Goal: Answer question/provide support

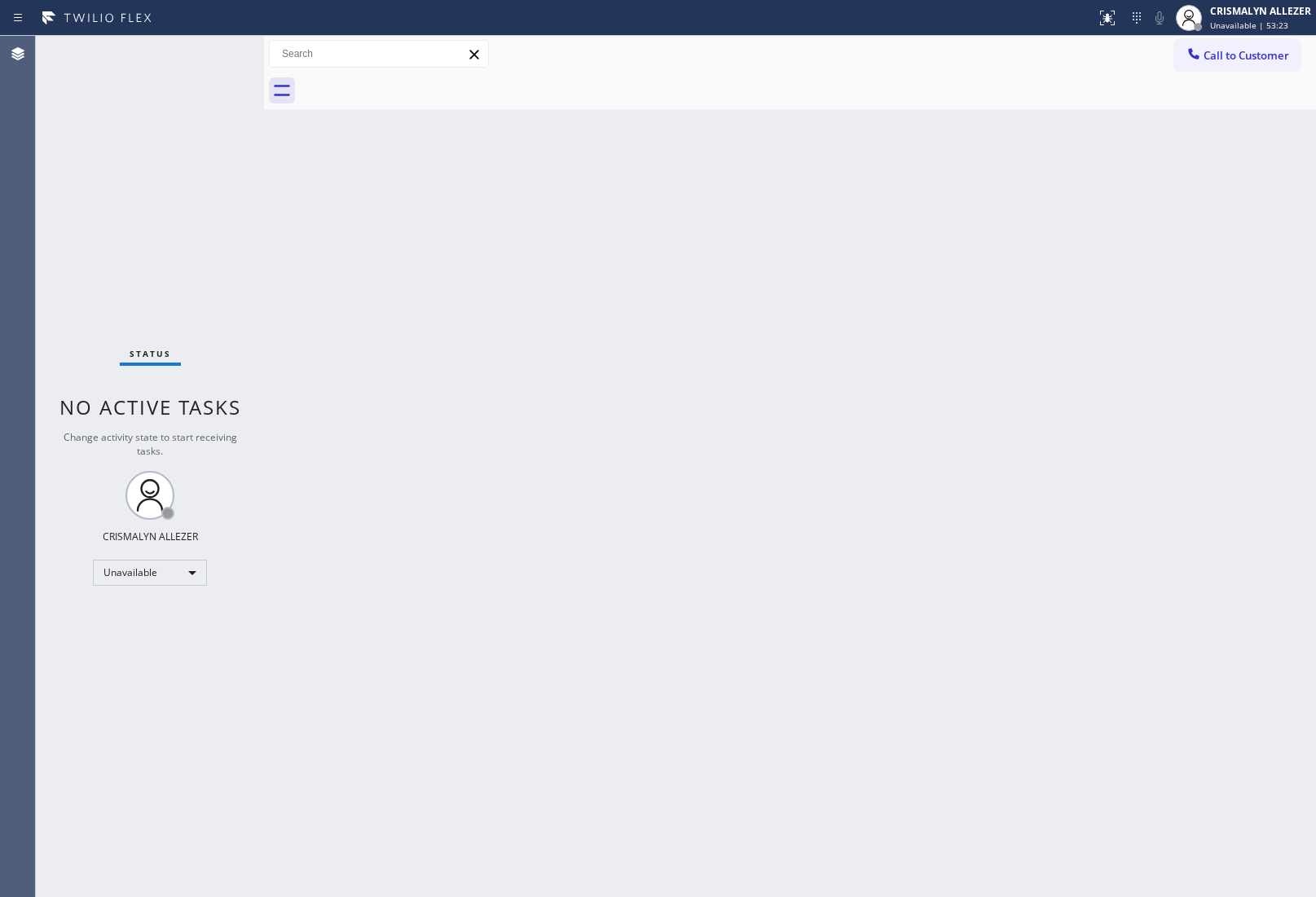
click at [1243, 48] on span "Call to Customer" at bounding box center [1246, 55] width 86 height 15
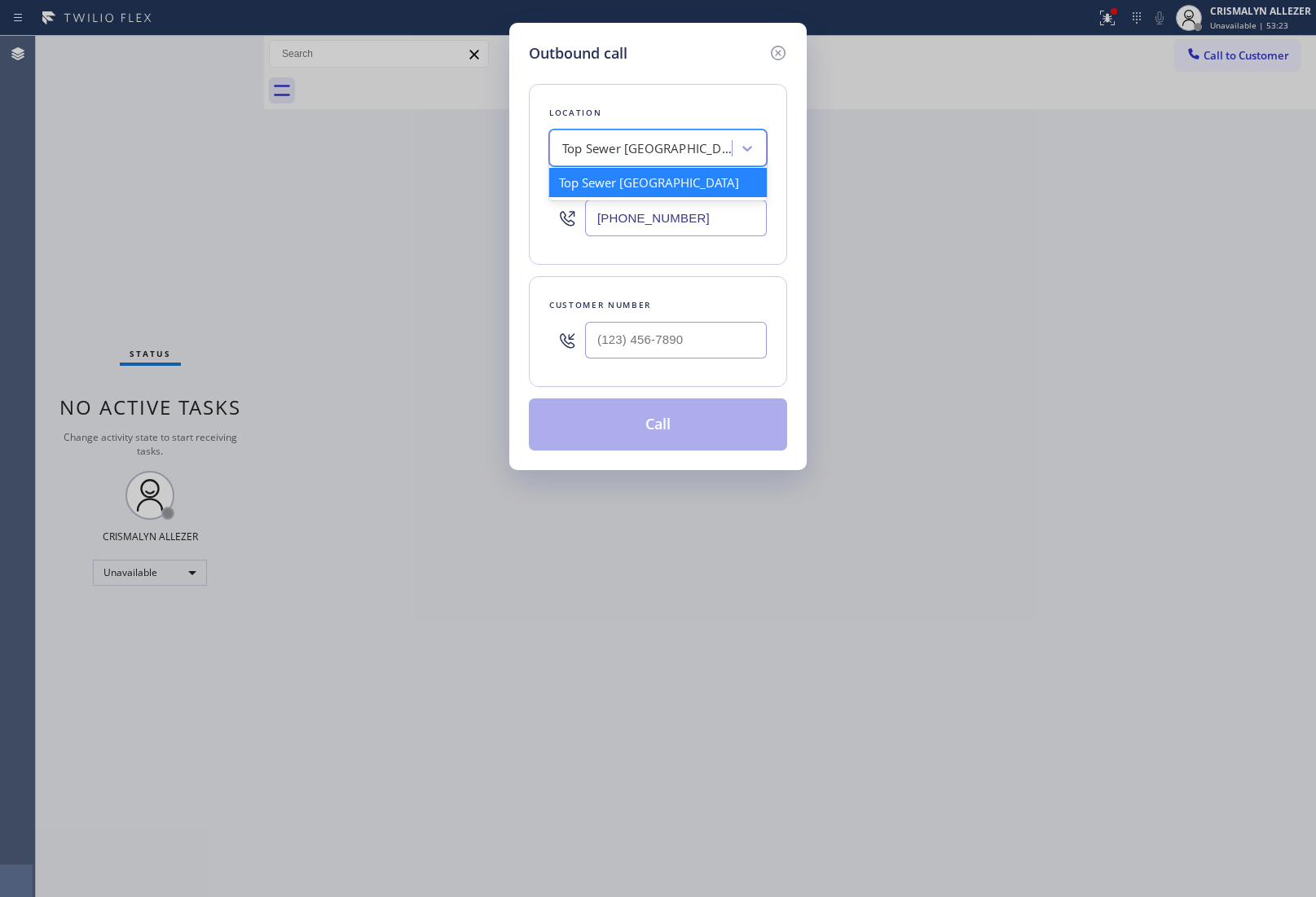
click at [685, 161] on div "Top Sewer [GEOGRAPHIC_DATA]" at bounding box center [643, 148] width 178 height 29
paste input "Thermador Repair Group [GEOGRAPHIC_DATA] 2"
type input "Thermador Repair Group [GEOGRAPHIC_DATA] 2"
click at [632, 186] on div "Thermador Repair Group [GEOGRAPHIC_DATA] 2" at bounding box center [658, 191] width 218 height 46
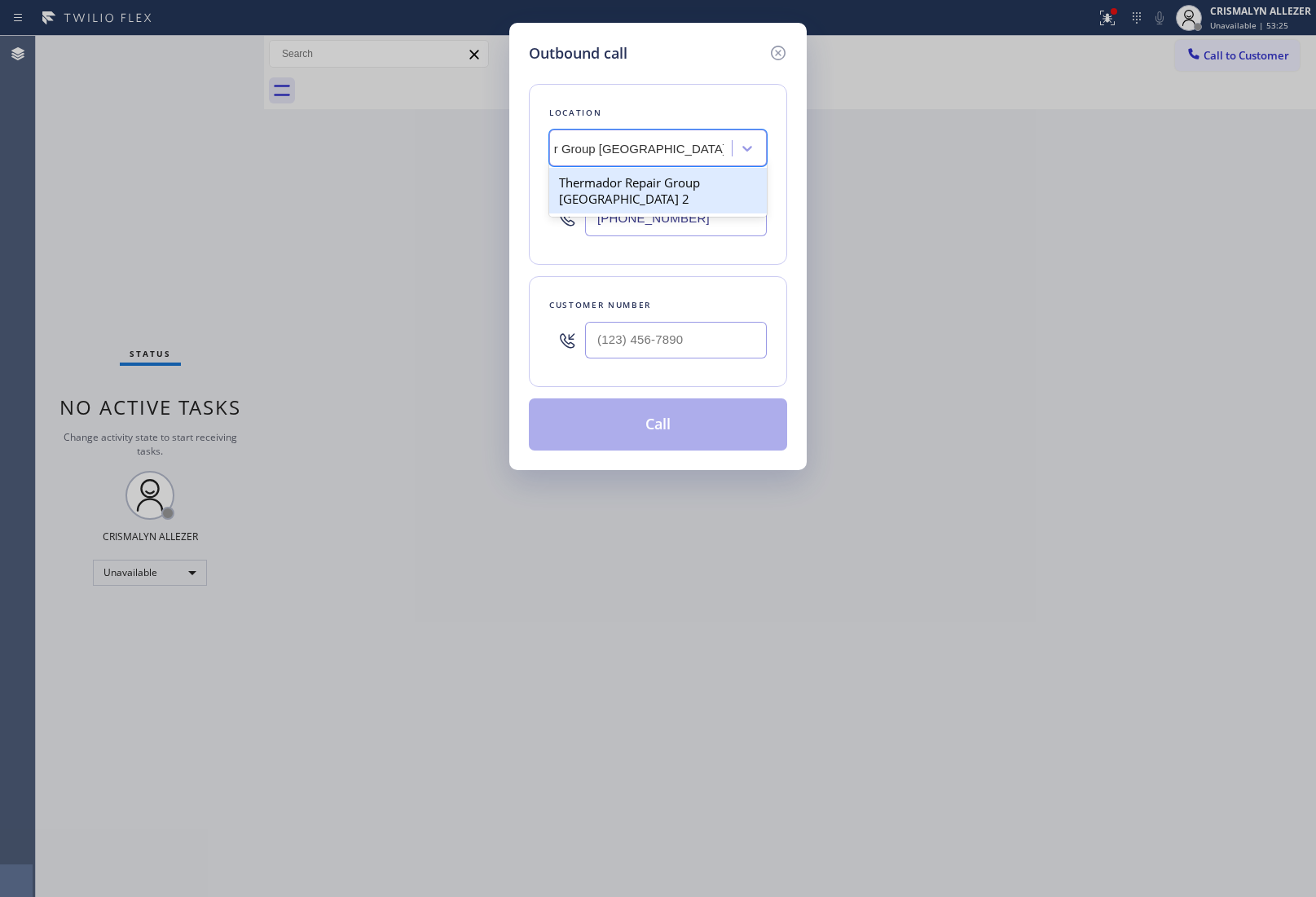
type input "[PHONE_NUMBER]"
click at [1166, 499] on div "Outbound call Location Thermador Repair Group [GEOGRAPHIC_DATA] 2 Your caller i…" at bounding box center [658, 448] width 1316 height 897
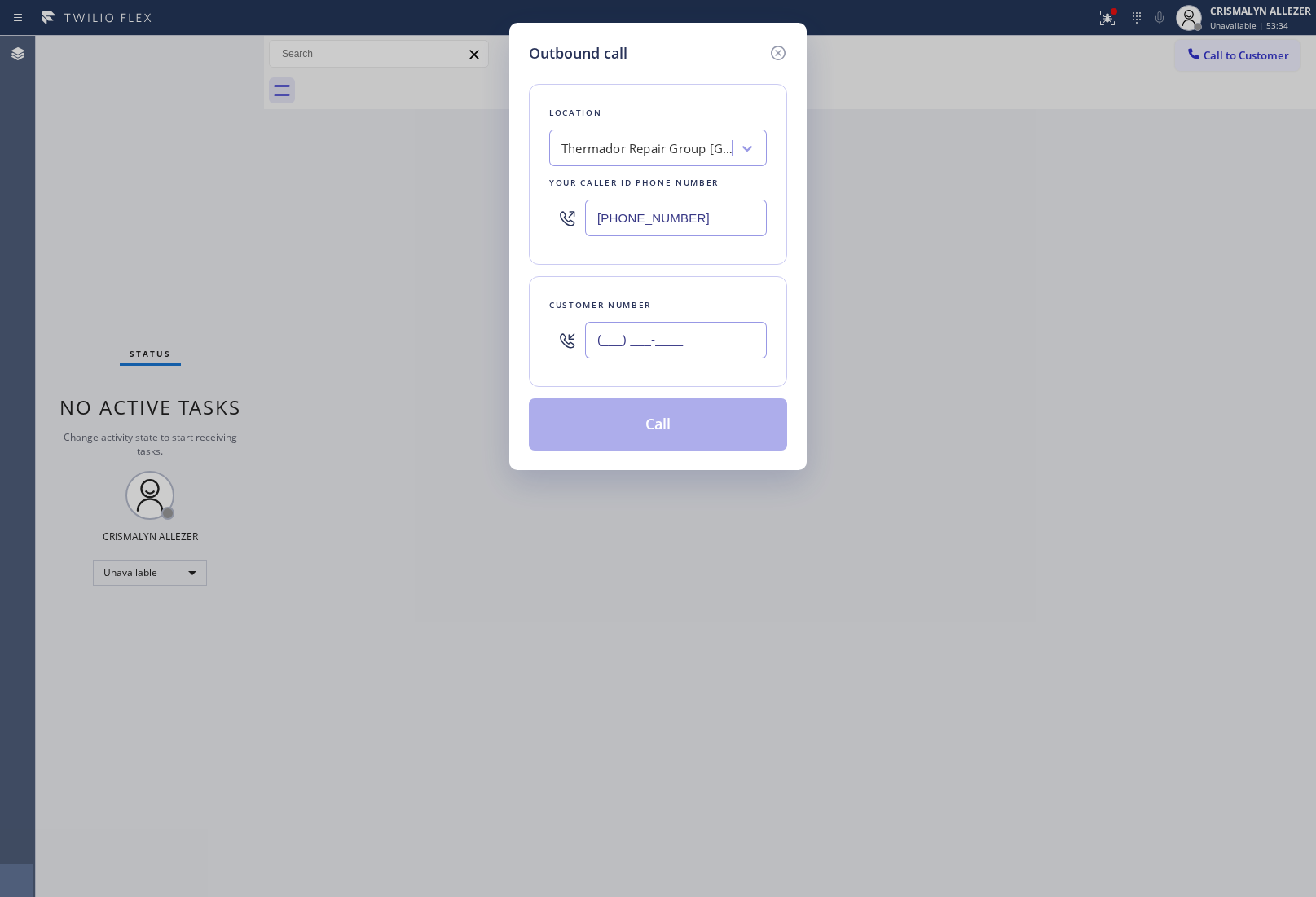
click at [668, 338] on input "(___) ___-____" at bounding box center [676, 340] width 182 height 37
paste input "650) 279-8627"
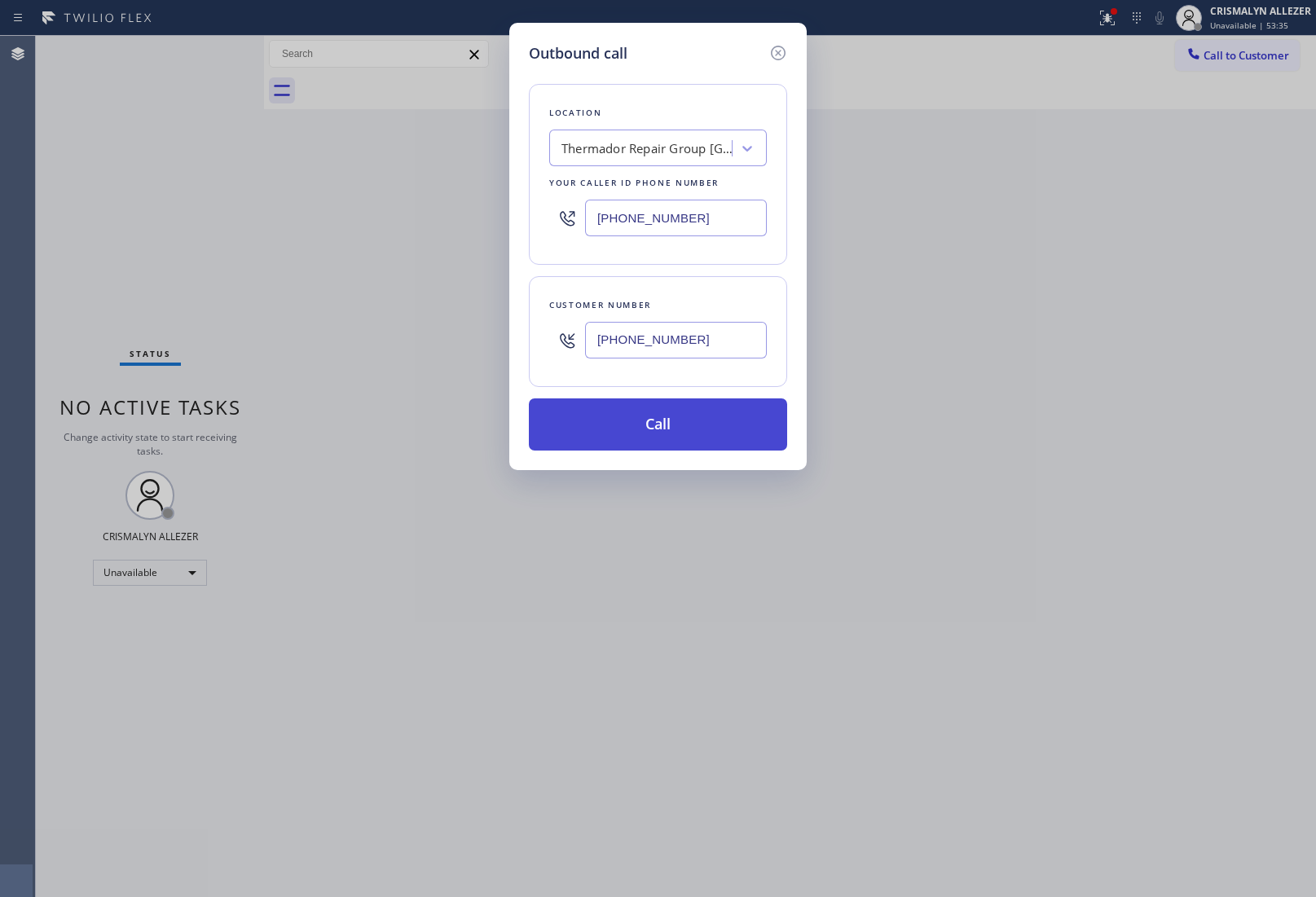
type input "[PHONE_NUMBER]"
click at [654, 428] on button "Call" at bounding box center [658, 424] width 259 height 52
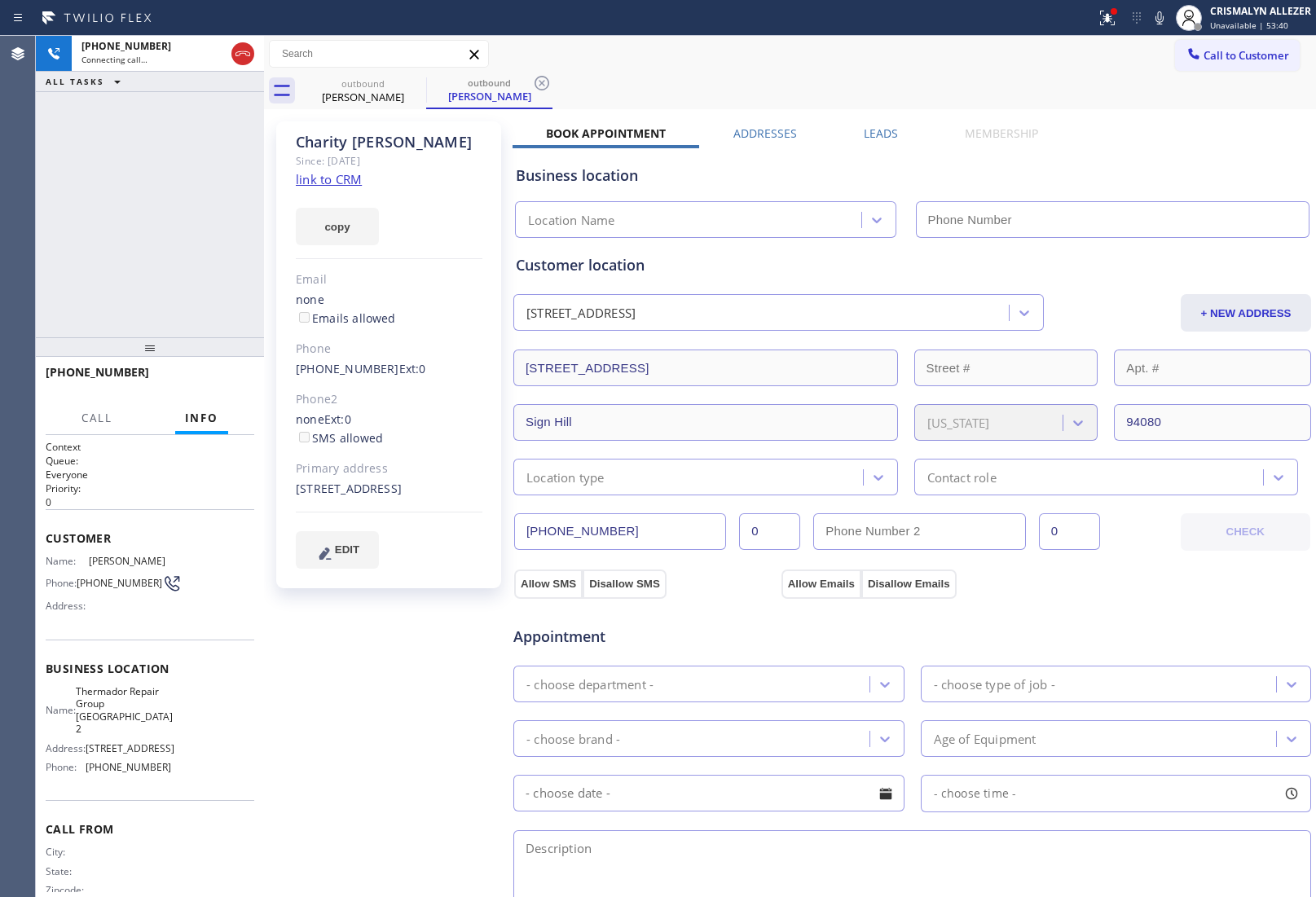
type input "[PHONE_NUMBER]"
click at [348, 180] on link "link to CRM" at bounding box center [329, 179] width 66 height 16
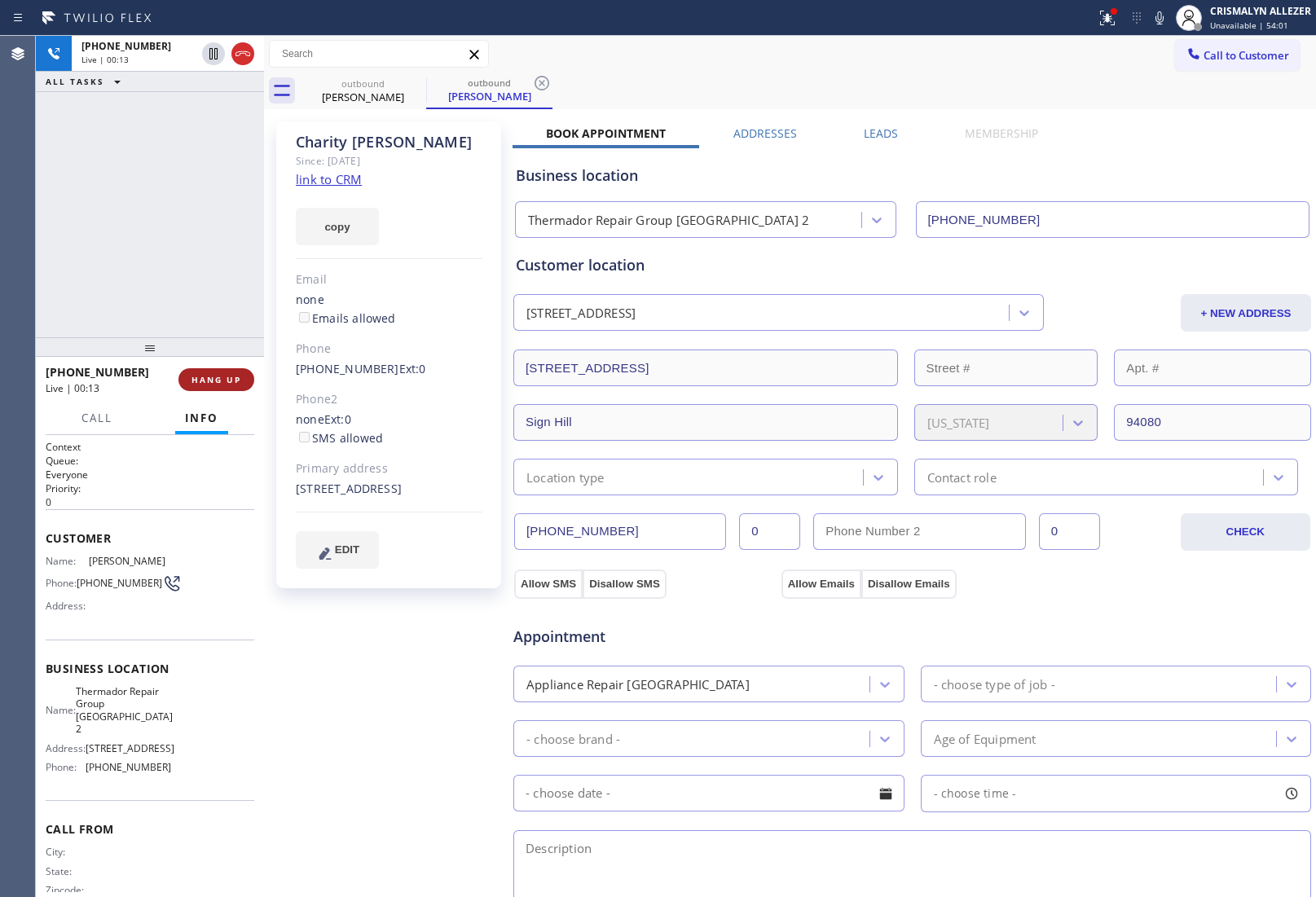
click at [205, 382] on span "HANG UP" at bounding box center [216, 379] width 50 height 11
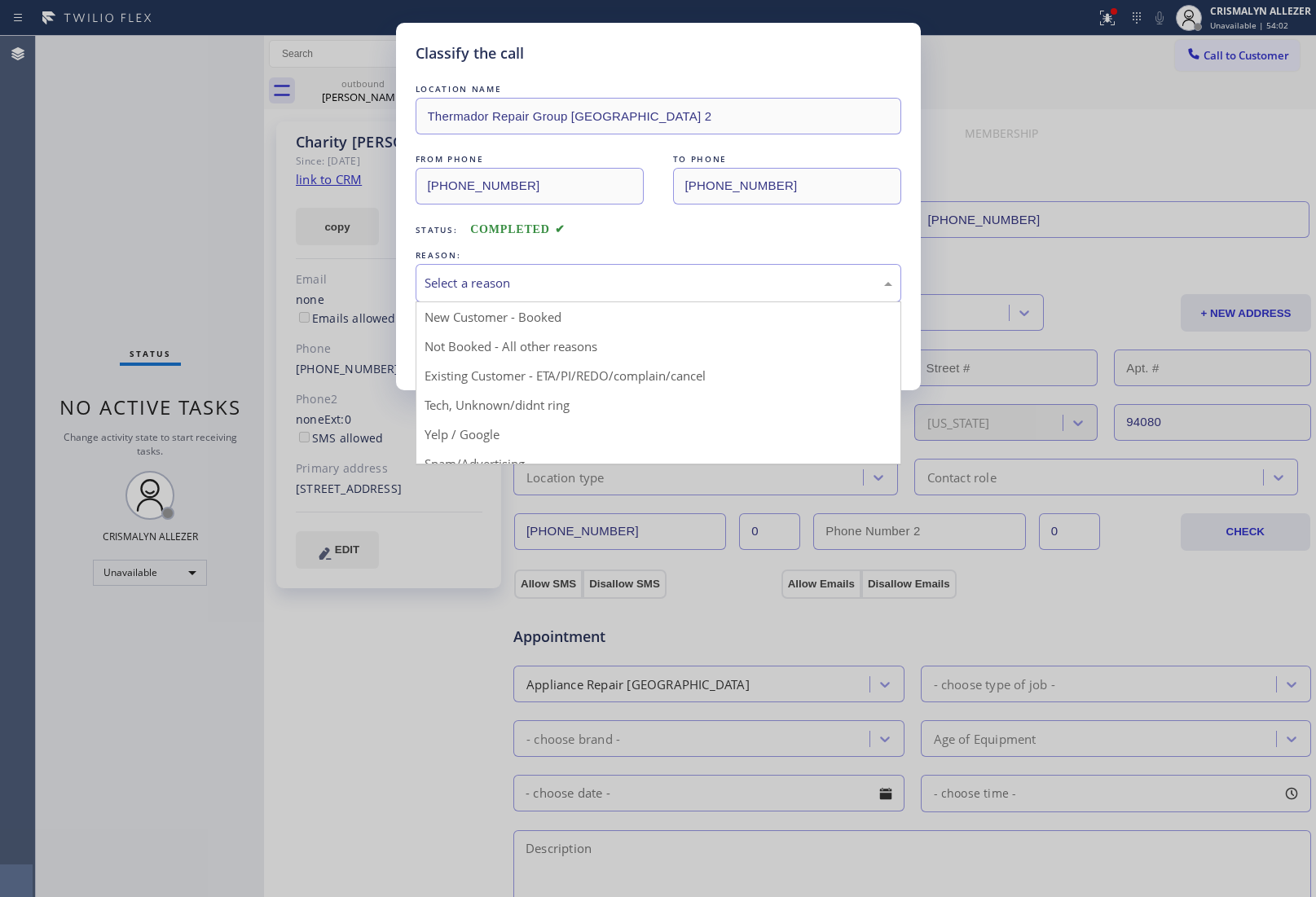
click at [564, 285] on div "Select a reason" at bounding box center [658, 283] width 467 height 19
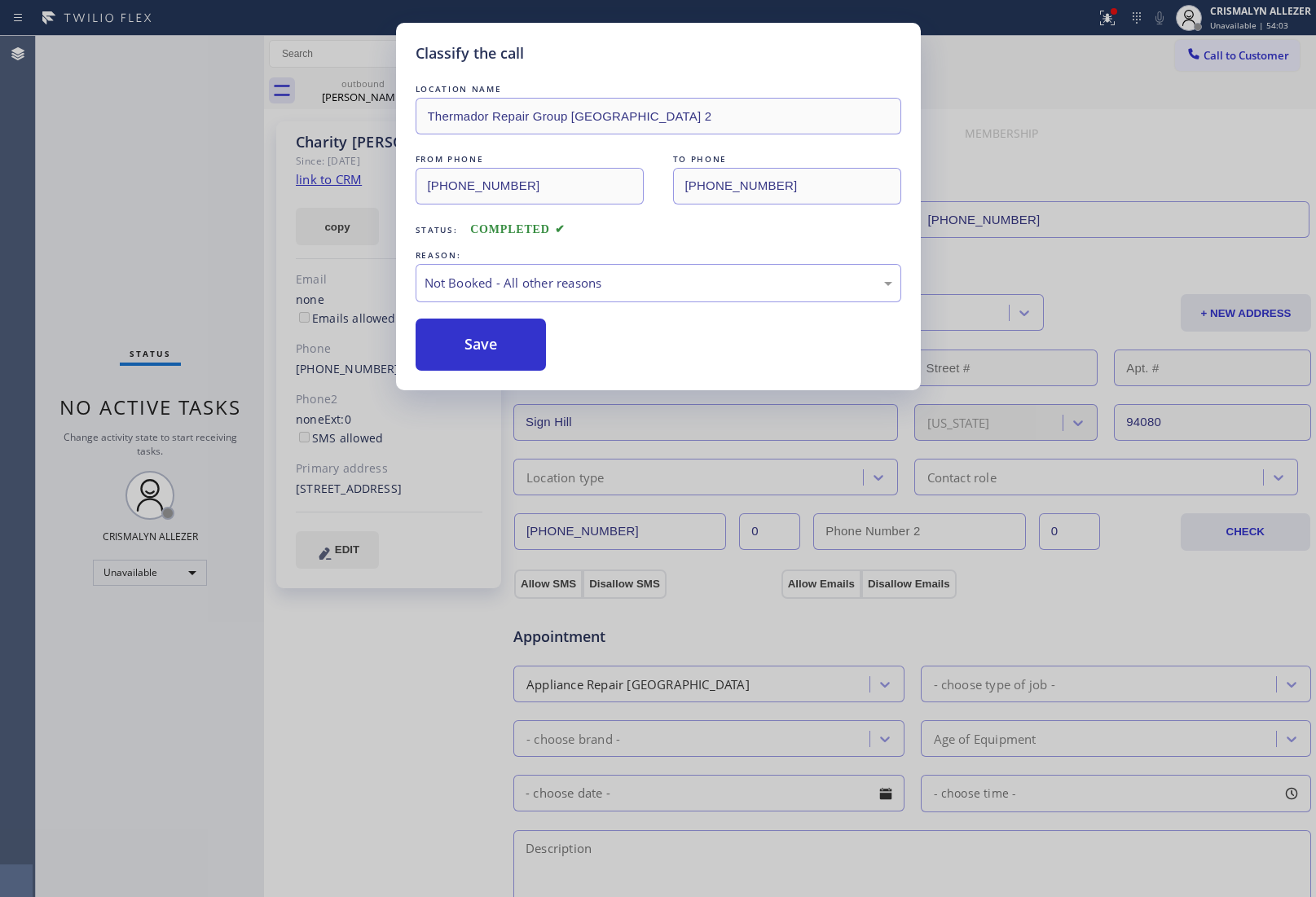
click at [485, 351] on button "Save" at bounding box center [481, 345] width 131 height 52
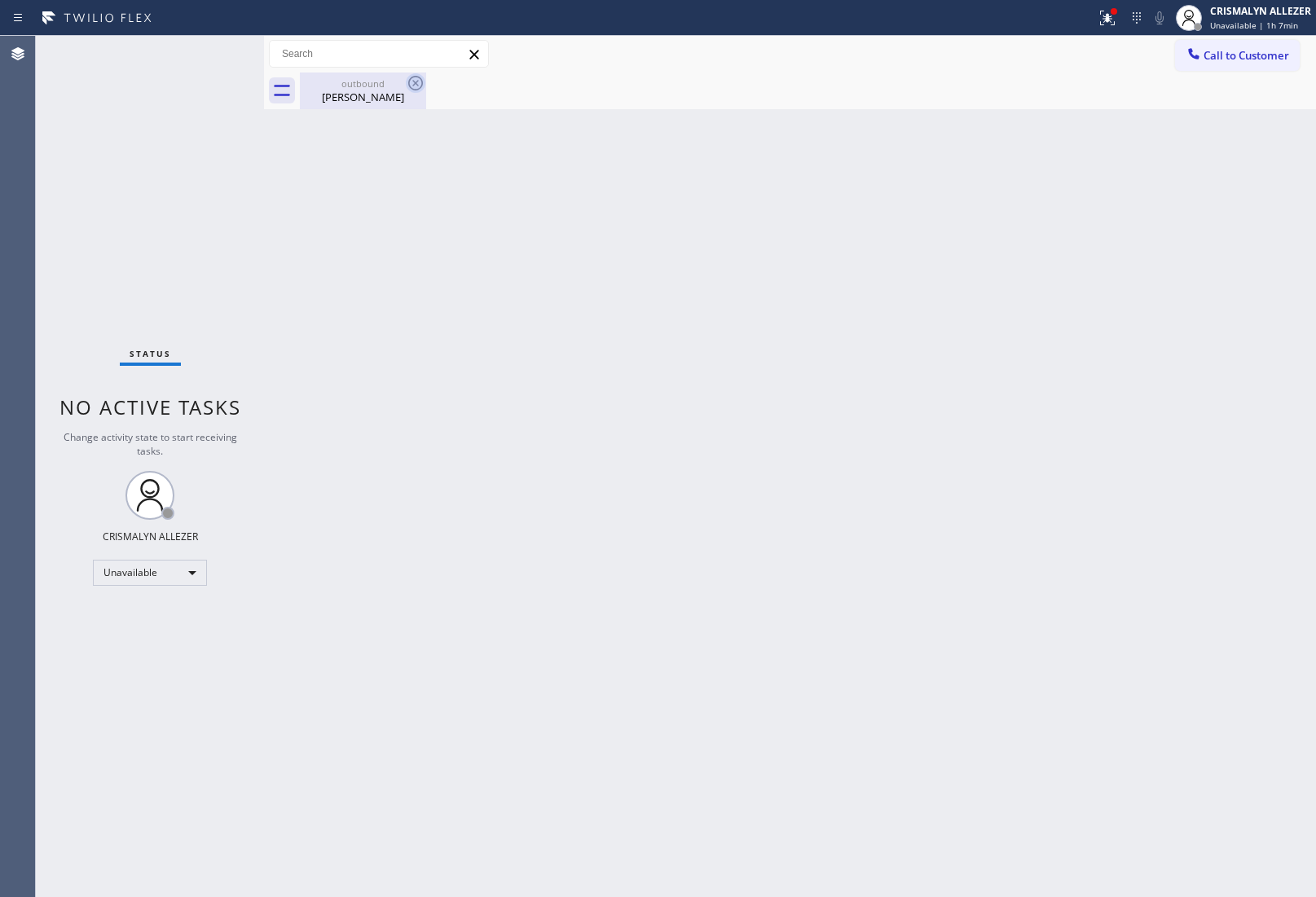
drag, startPoint x: 360, startPoint y: 98, endPoint x: 407, endPoint y: 90, distance: 47.7
click at [371, 95] on div "[PERSON_NAME]" at bounding box center [363, 97] width 123 height 15
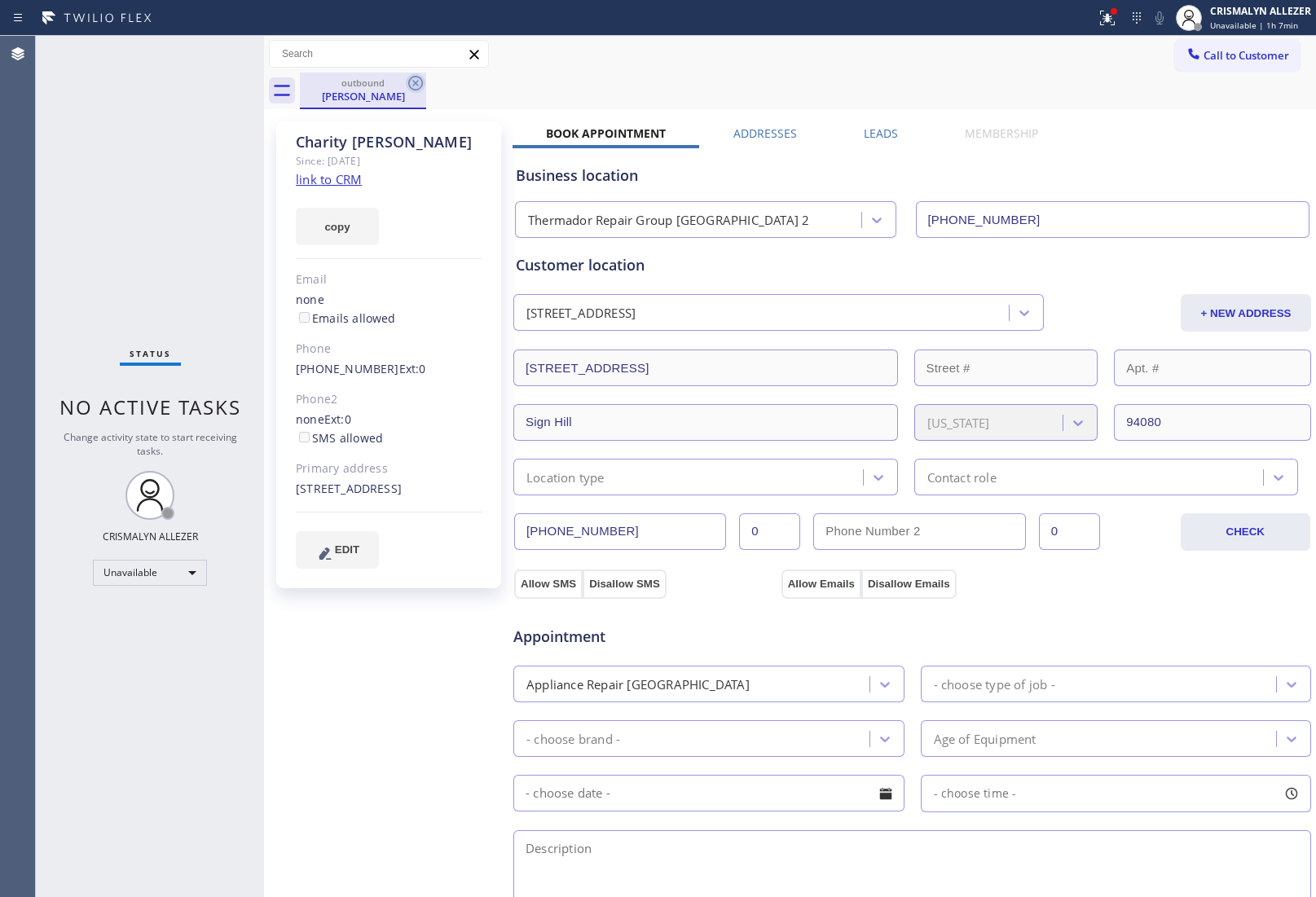
click at [408, 90] on icon at bounding box center [415, 83] width 20 height 20
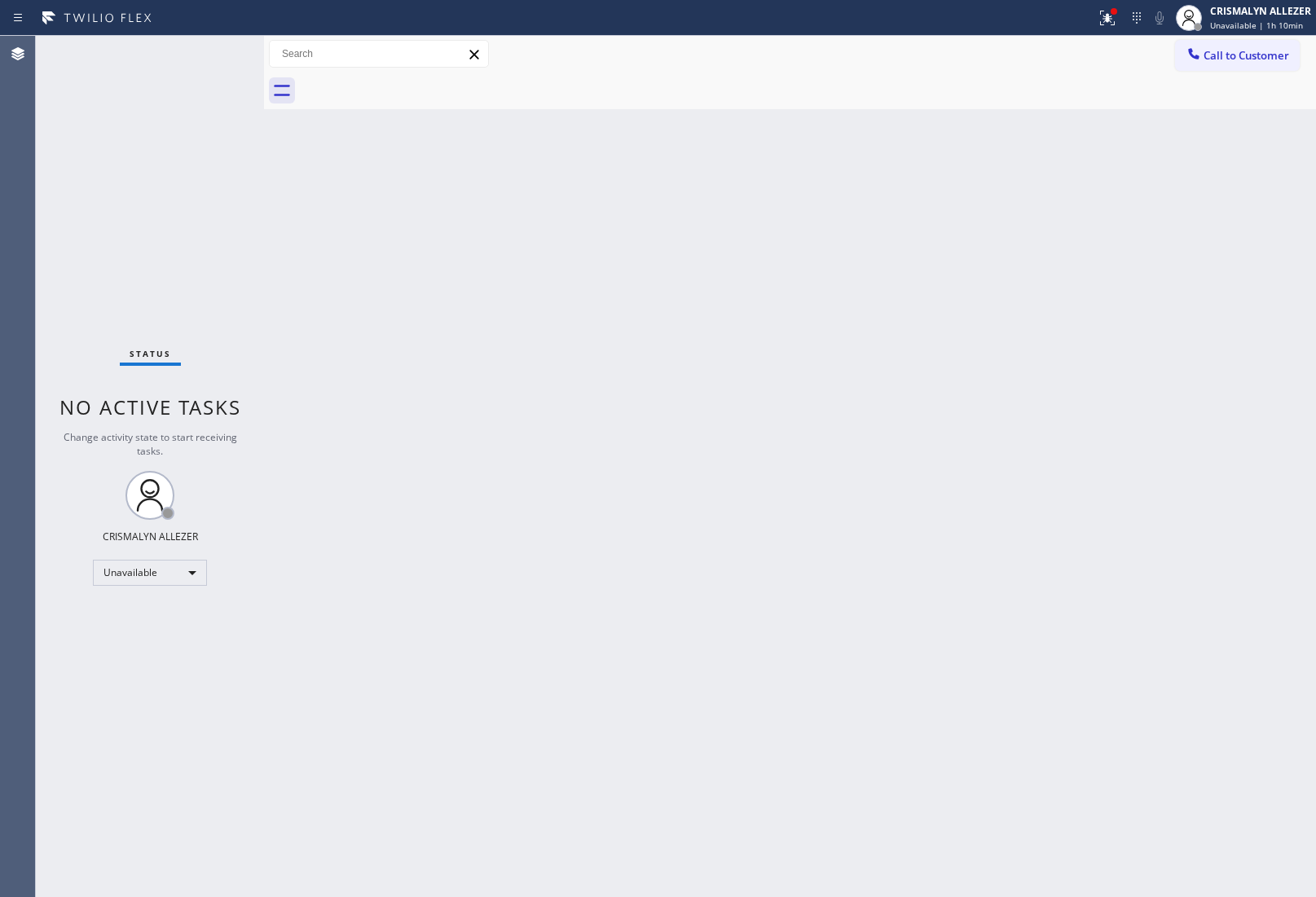
click at [1100, 282] on div "Back to Dashboard Change Sender ID Customers Technicians Select a contact Outbo…" at bounding box center [790, 466] width 1052 height 861
